Goal: Information Seeking & Learning: Learn about a topic

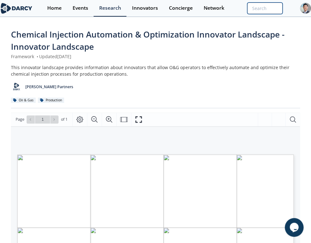
click at [263, 5] on input "search" at bounding box center [264, 9] width 35 height 12
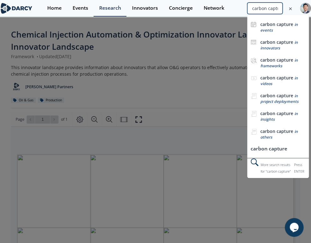
scroll to position [0, 4]
type input "carbon capture"
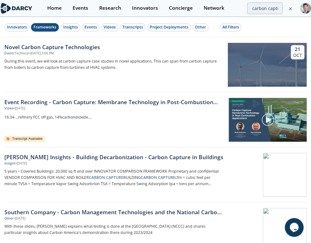
click at [50, 23] on button "Frameworks" at bounding box center [45, 27] width 28 height 8
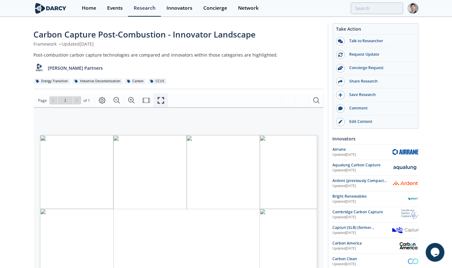
click at [162, 98] on icon "Fullscreen" at bounding box center [161, 101] width 8 height 8
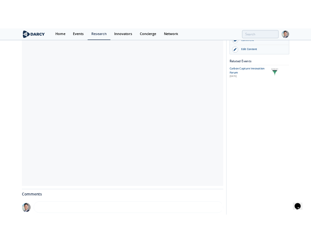
scroll to position [94, 0]
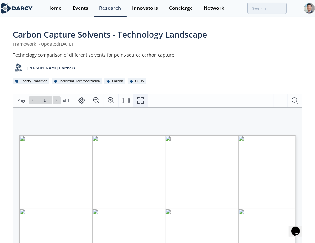
click at [140, 96] on button "Fullscreen" at bounding box center [140, 100] width 15 height 14
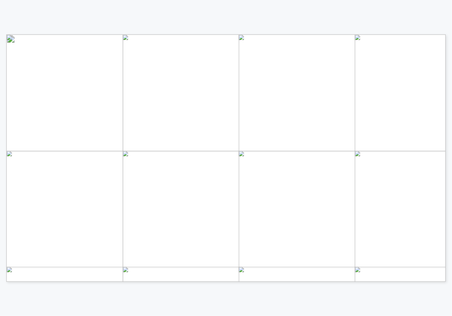
click at [172, 81] on span "Page 1" at bounding box center [418, 309] width 663 height 463
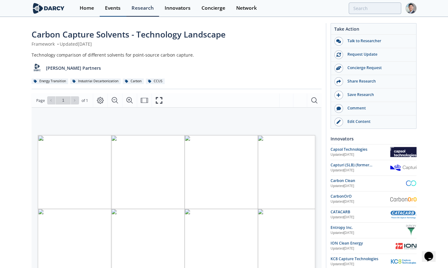
click at [108, 10] on div "Events" at bounding box center [113, 8] width 16 height 5
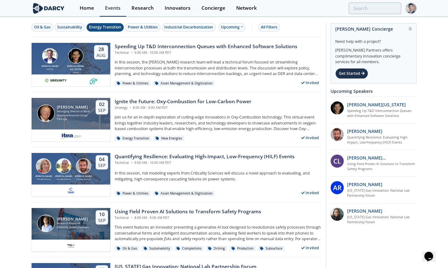
click at [104, 27] on div "Energy Transition" at bounding box center [105, 27] width 32 height 6
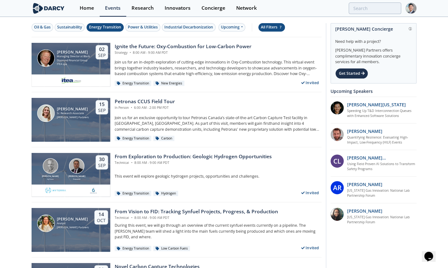
click at [268, 26] on div "All Filters 7" at bounding box center [272, 27] width 22 height 6
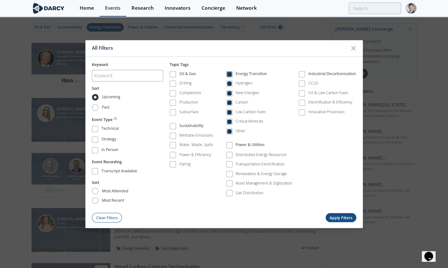
click at [241, 77] on div "Energy Transition" at bounding box center [252, 75] width 32 height 8
click at [240, 104] on div "Carbon" at bounding box center [242, 103] width 13 height 6
click at [314, 219] on button "Apply Filters" at bounding box center [341, 217] width 31 height 9
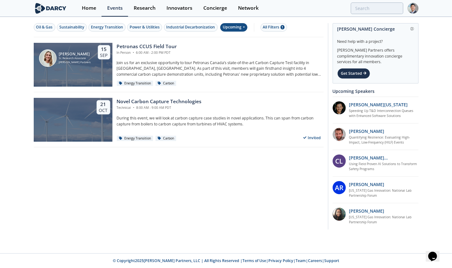
click at [239, 28] on div "Upcoming" at bounding box center [233, 27] width 27 height 8
click at [241, 46] on div "Past" at bounding box center [241, 48] width 39 height 10
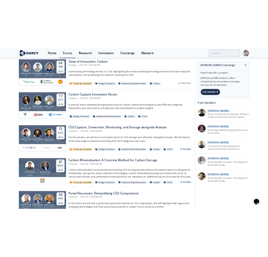
scroll to position [284, 0]
